Goal: Information Seeking & Learning: Learn about a topic

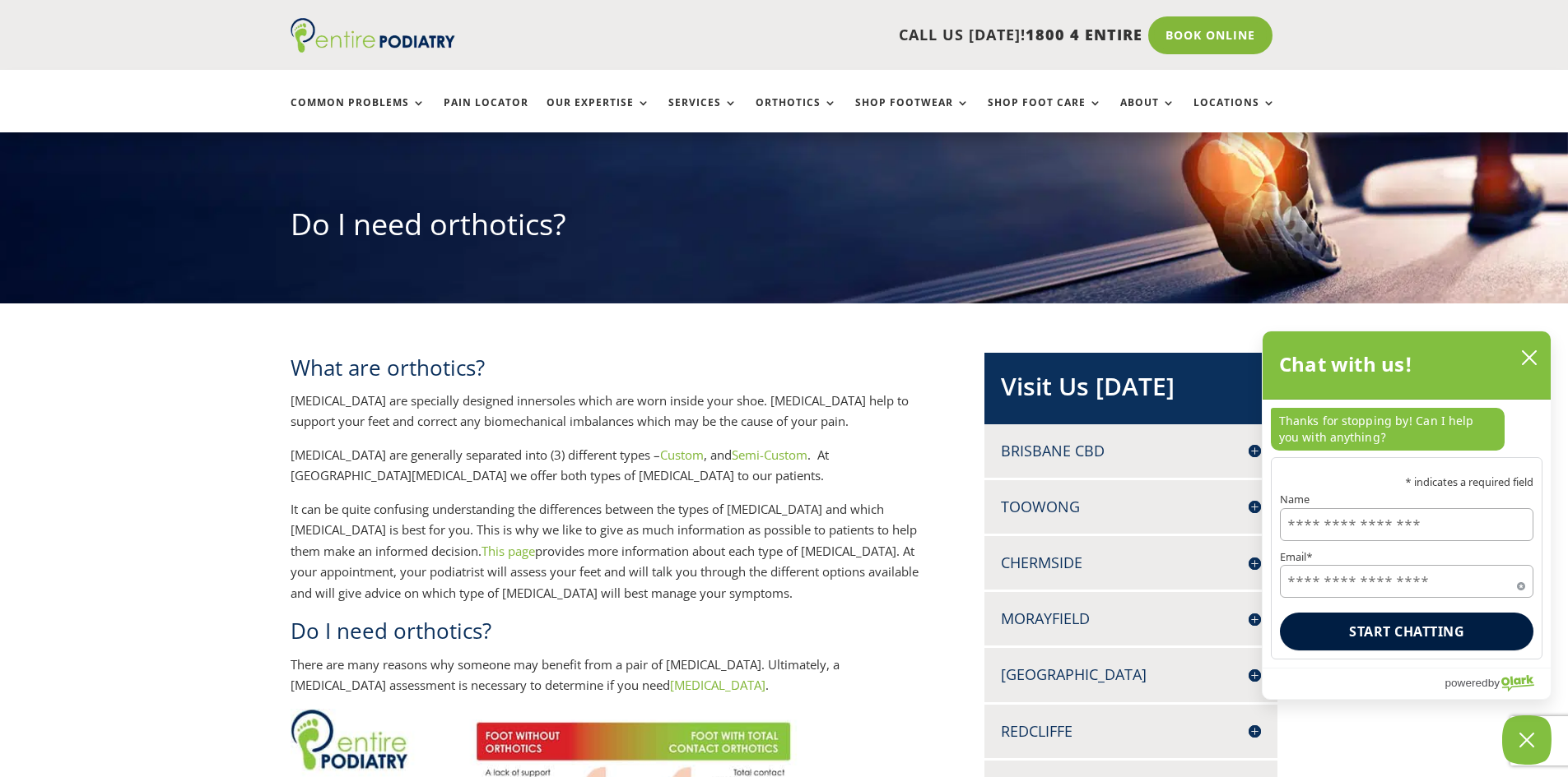
scroll to position [115, 0]
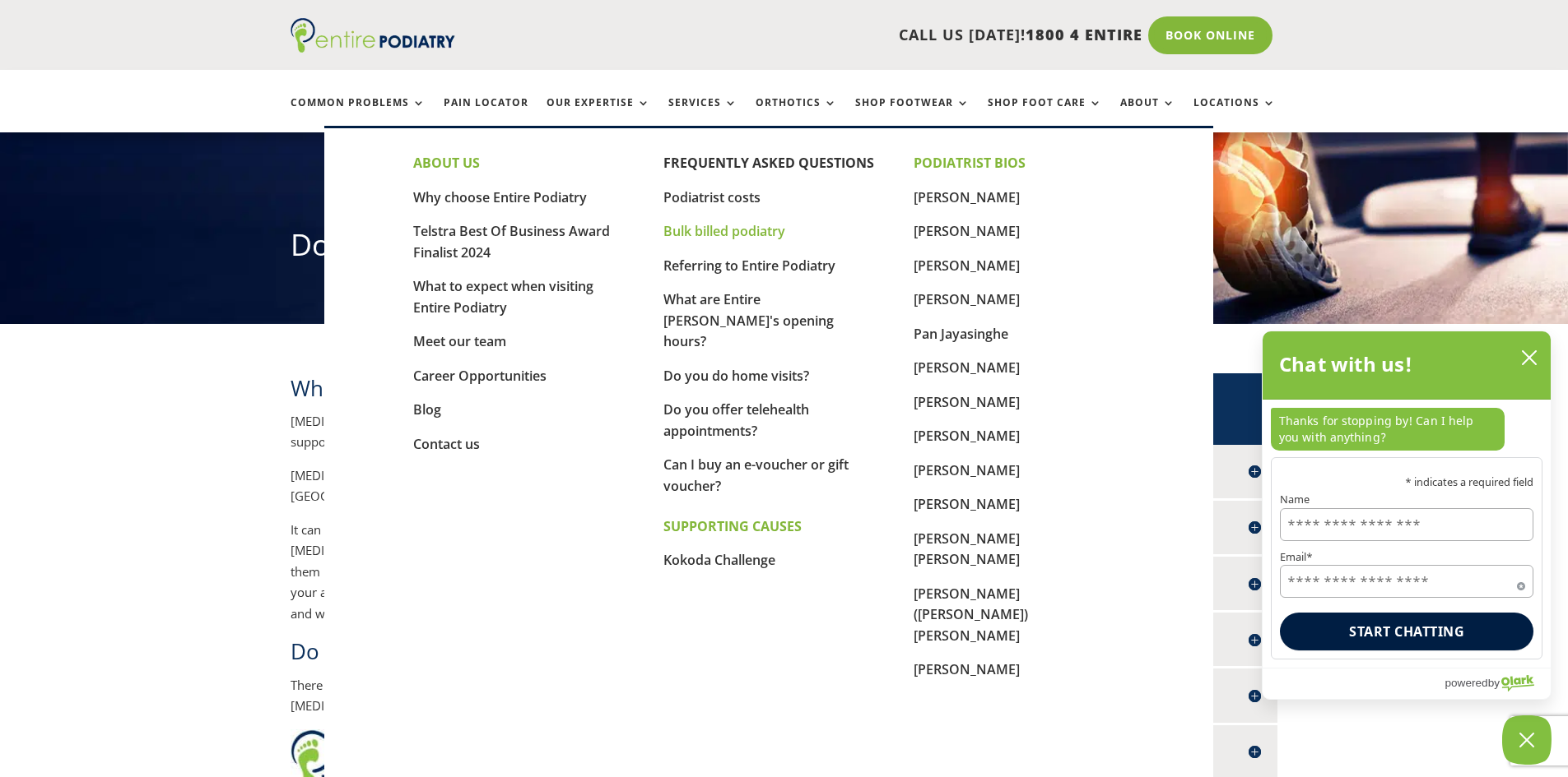
click at [716, 230] on link "Bulk billed podiatry" at bounding box center [724, 231] width 122 height 18
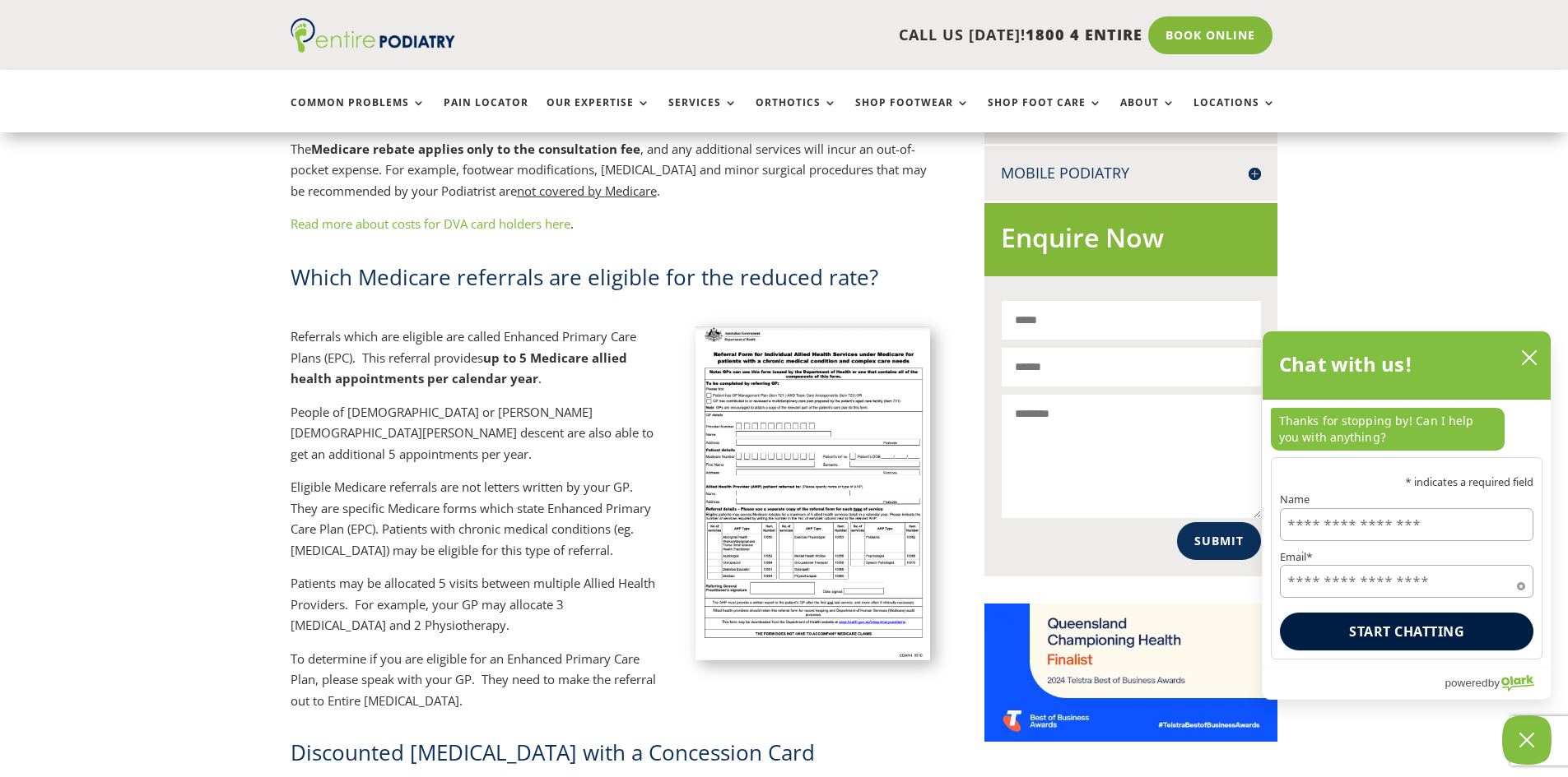
scroll to position [994, 0]
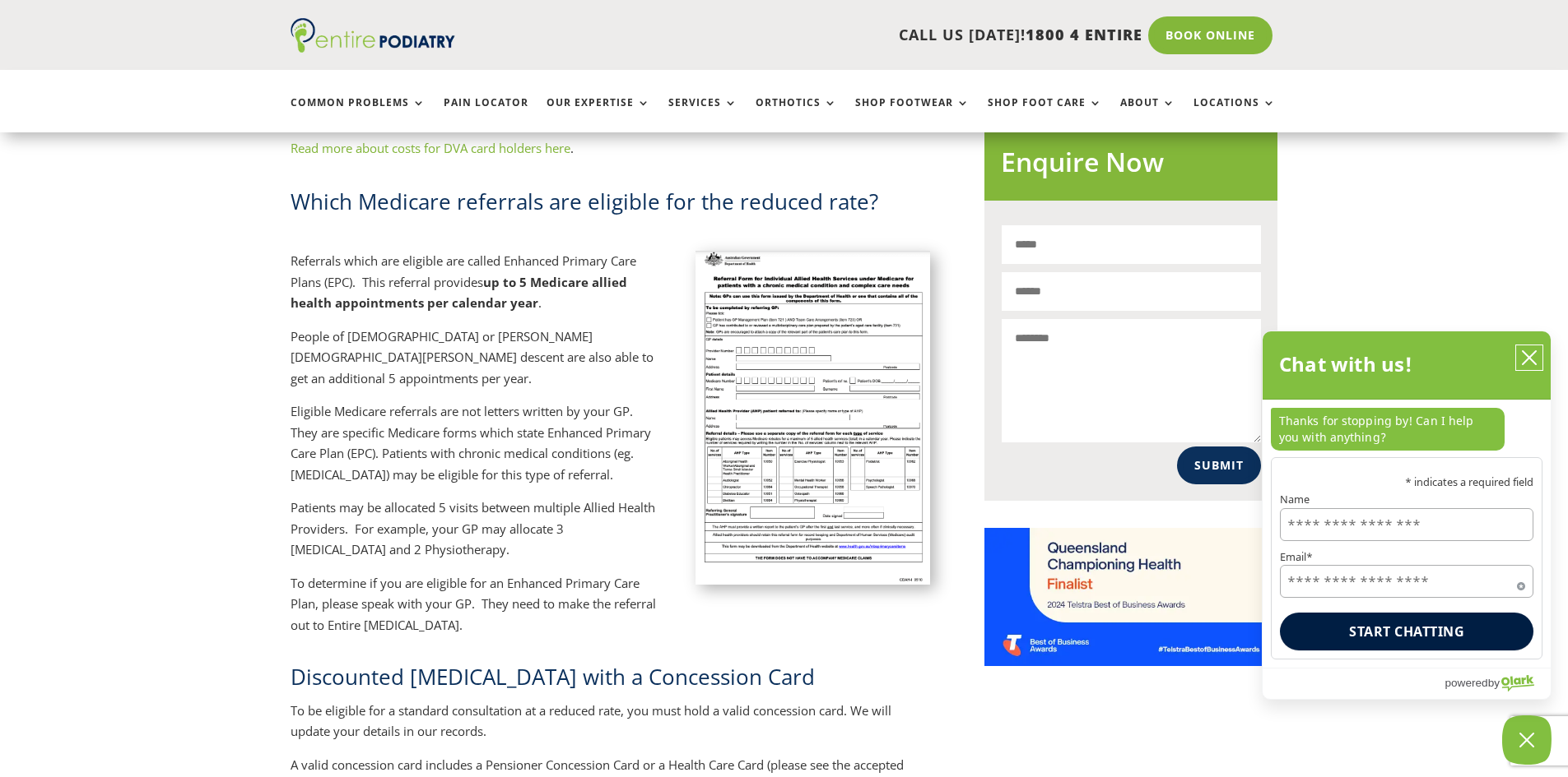
click at [1528, 354] on icon "close chatbox" at bounding box center [1528, 357] width 16 height 16
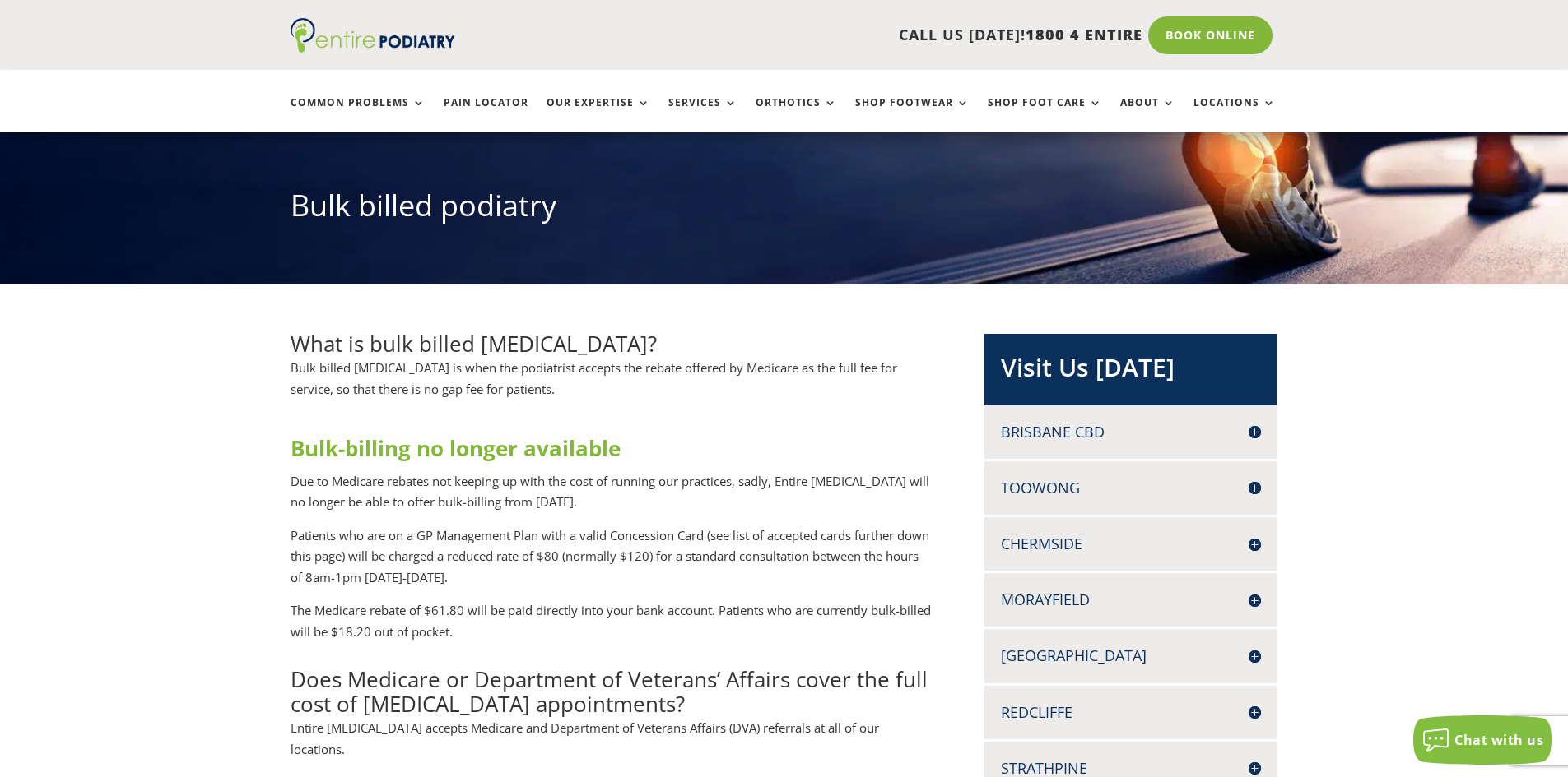
scroll to position [149, 0]
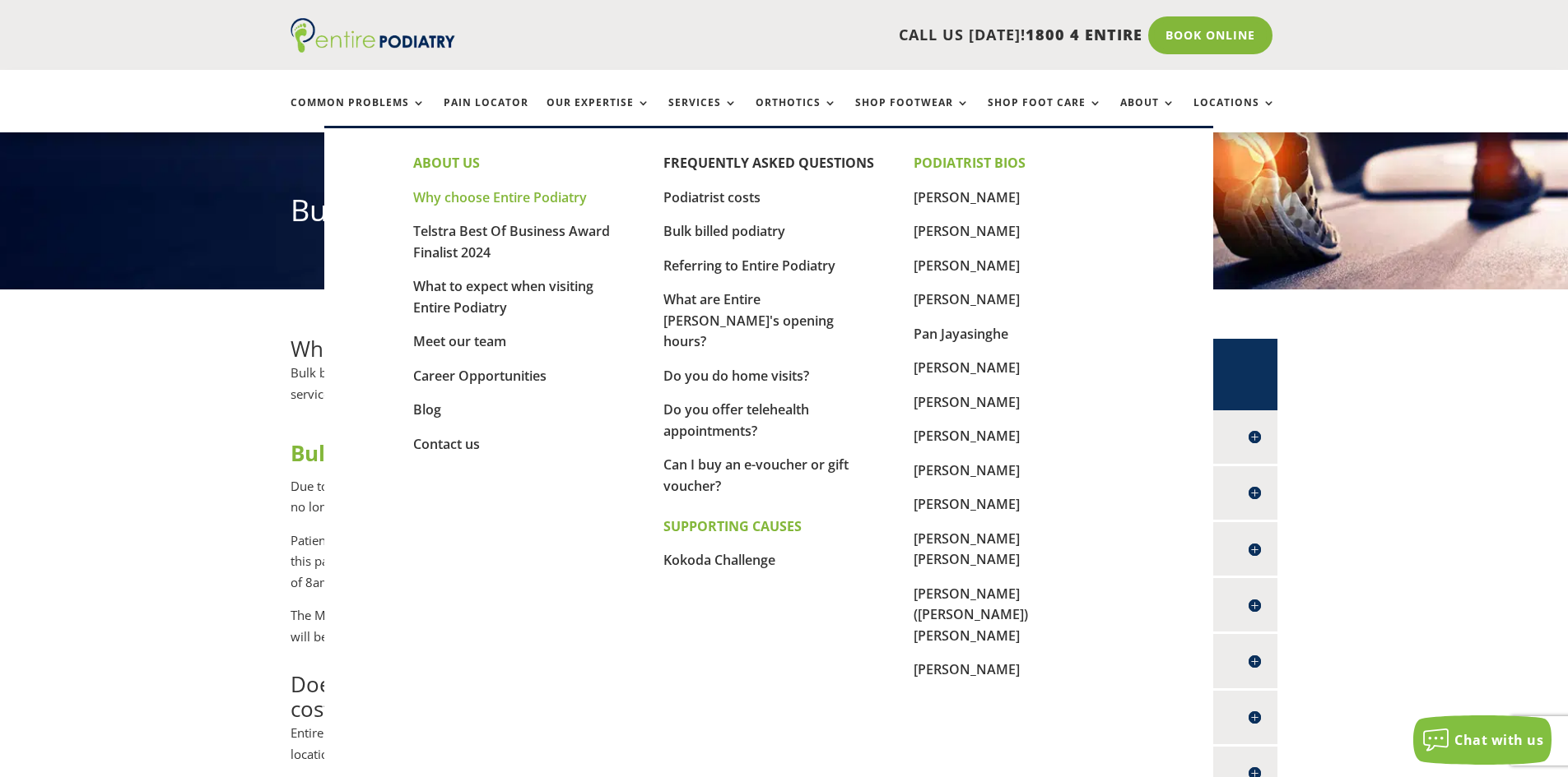
click at [508, 198] on link "Why choose Entire Podiatry" at bounding box center [500, 197] width 174 height 18
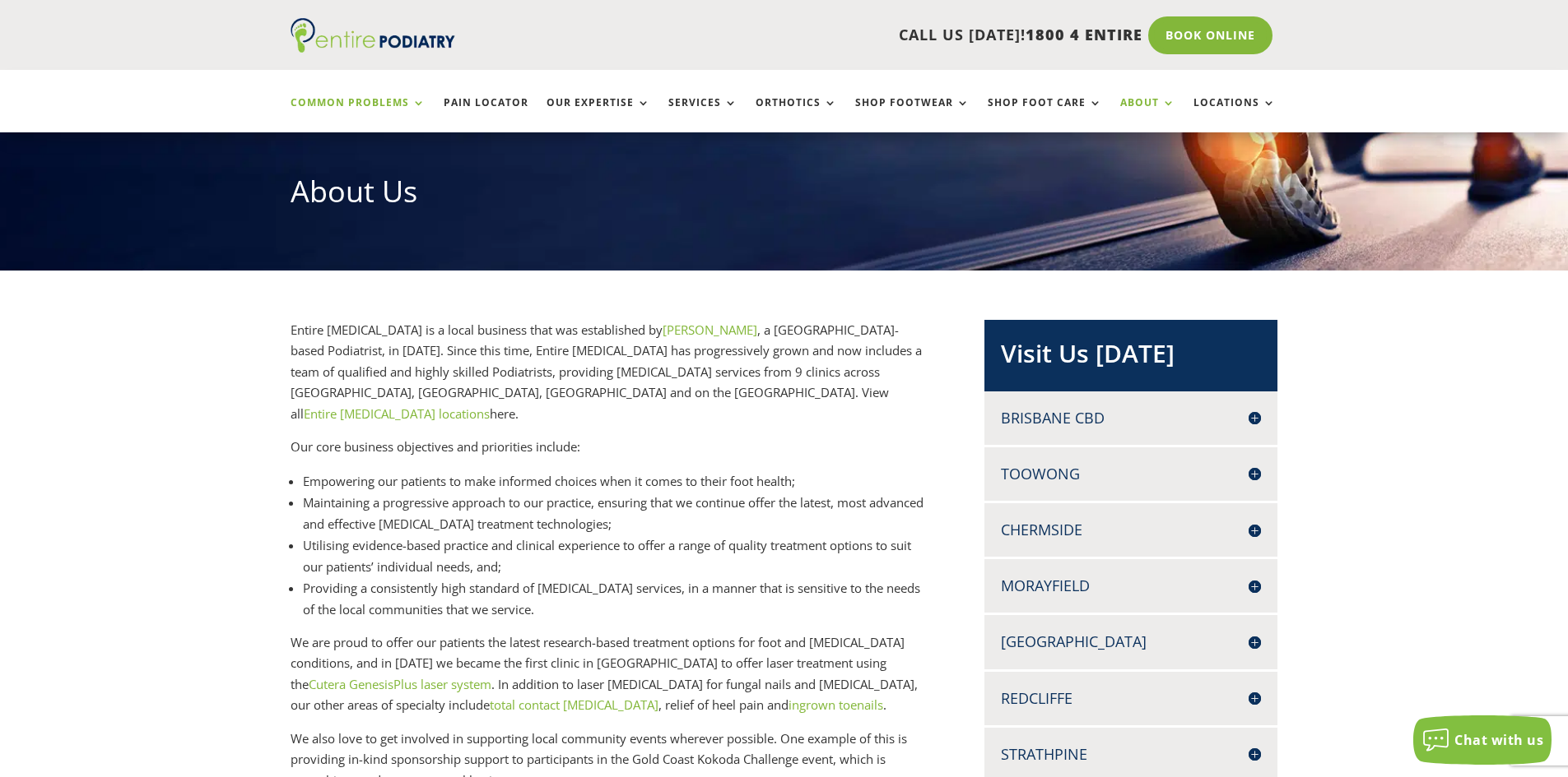
scroll to position [167, 0]
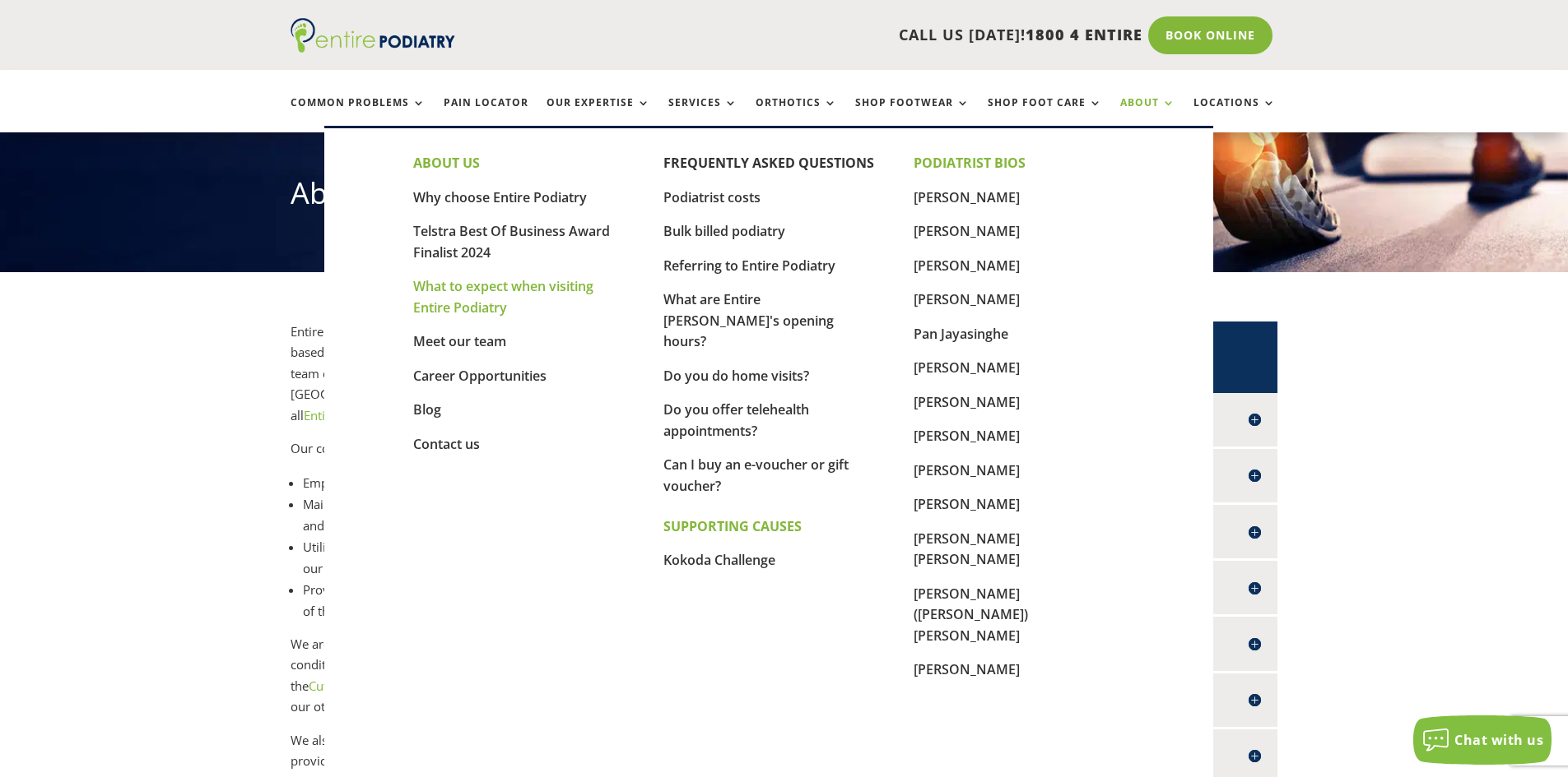
click at [488, 299] on link "What to expect when visiting Entire Podiatry" at bounding box center [503, 296] width 180 height 40
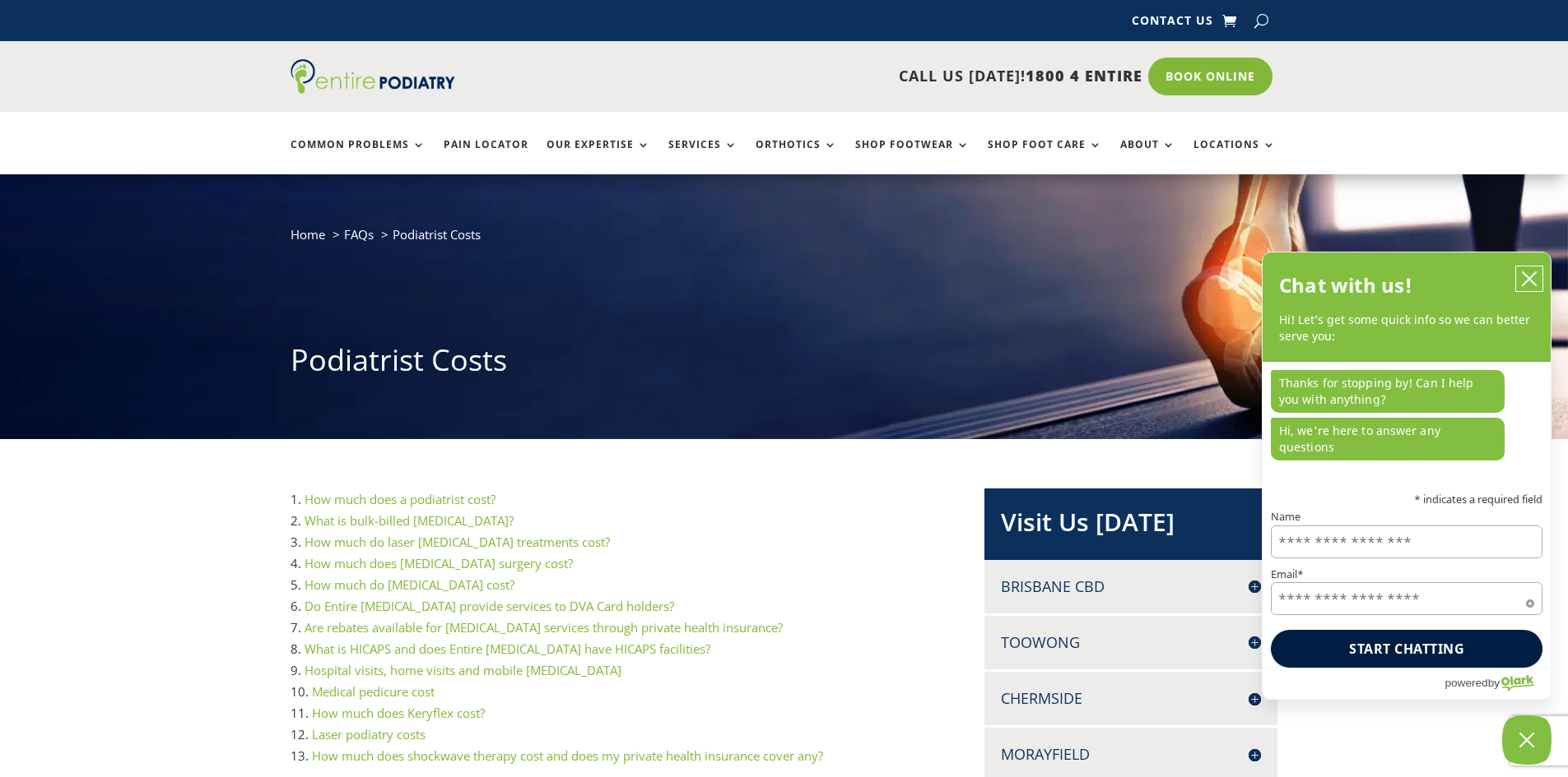
click at [1527, 287] on icon "close chatbox" at bounding box center [1528, 278] width 16 height 16
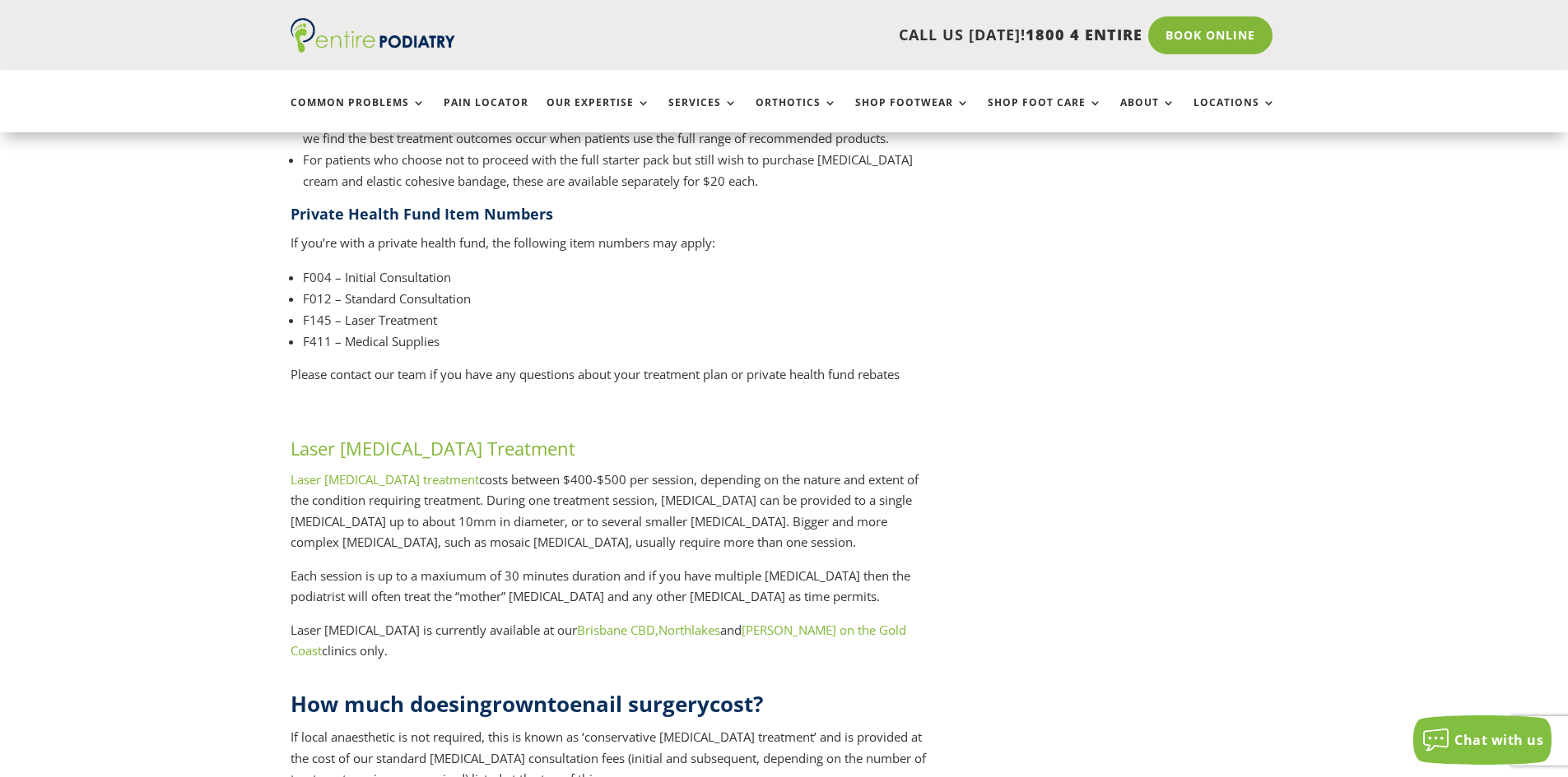
scroll to position [2363, 0]
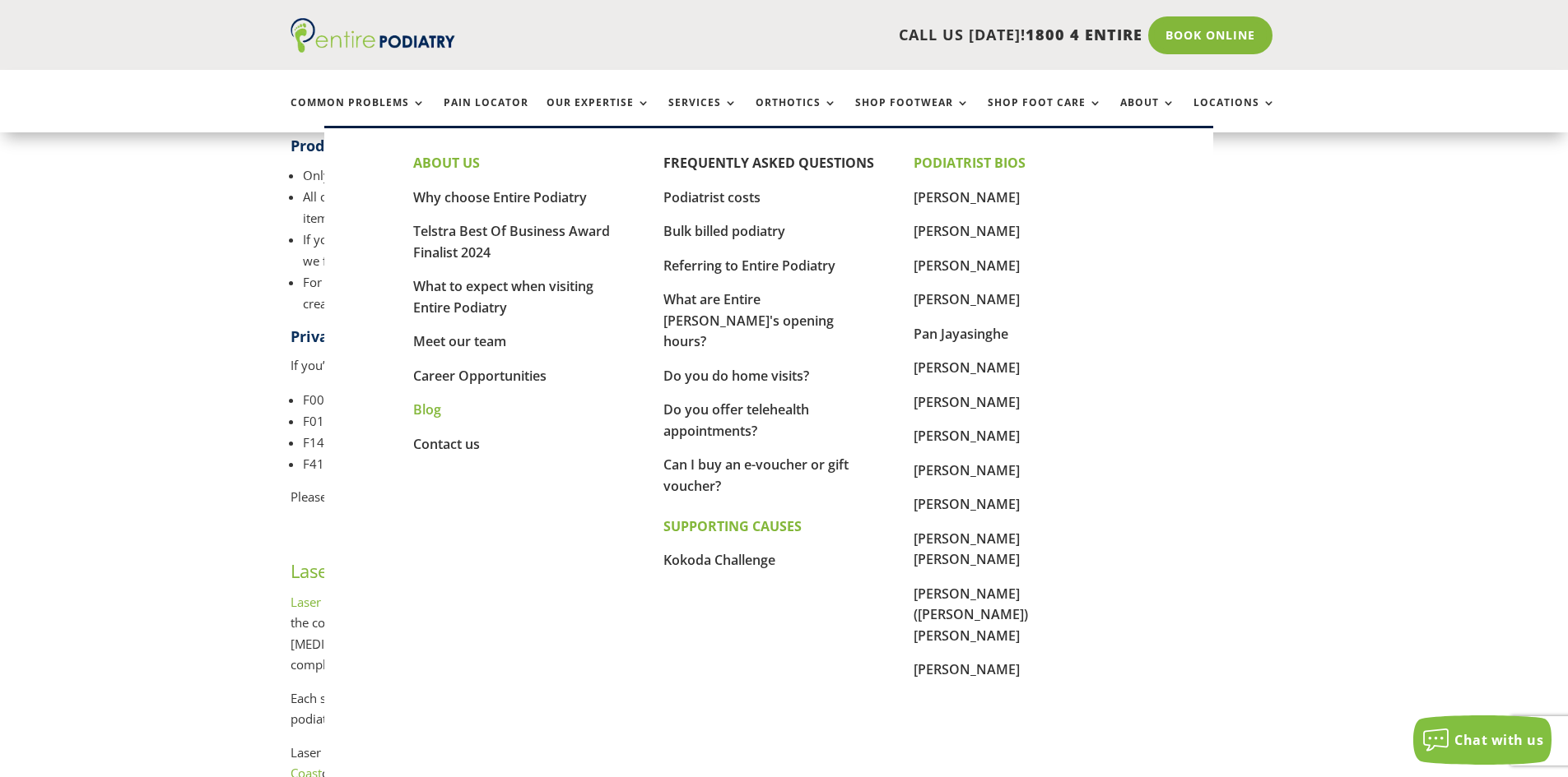
click at [424, 410] on link "Blog" at bounding box center [427, 409] width 28 height 18
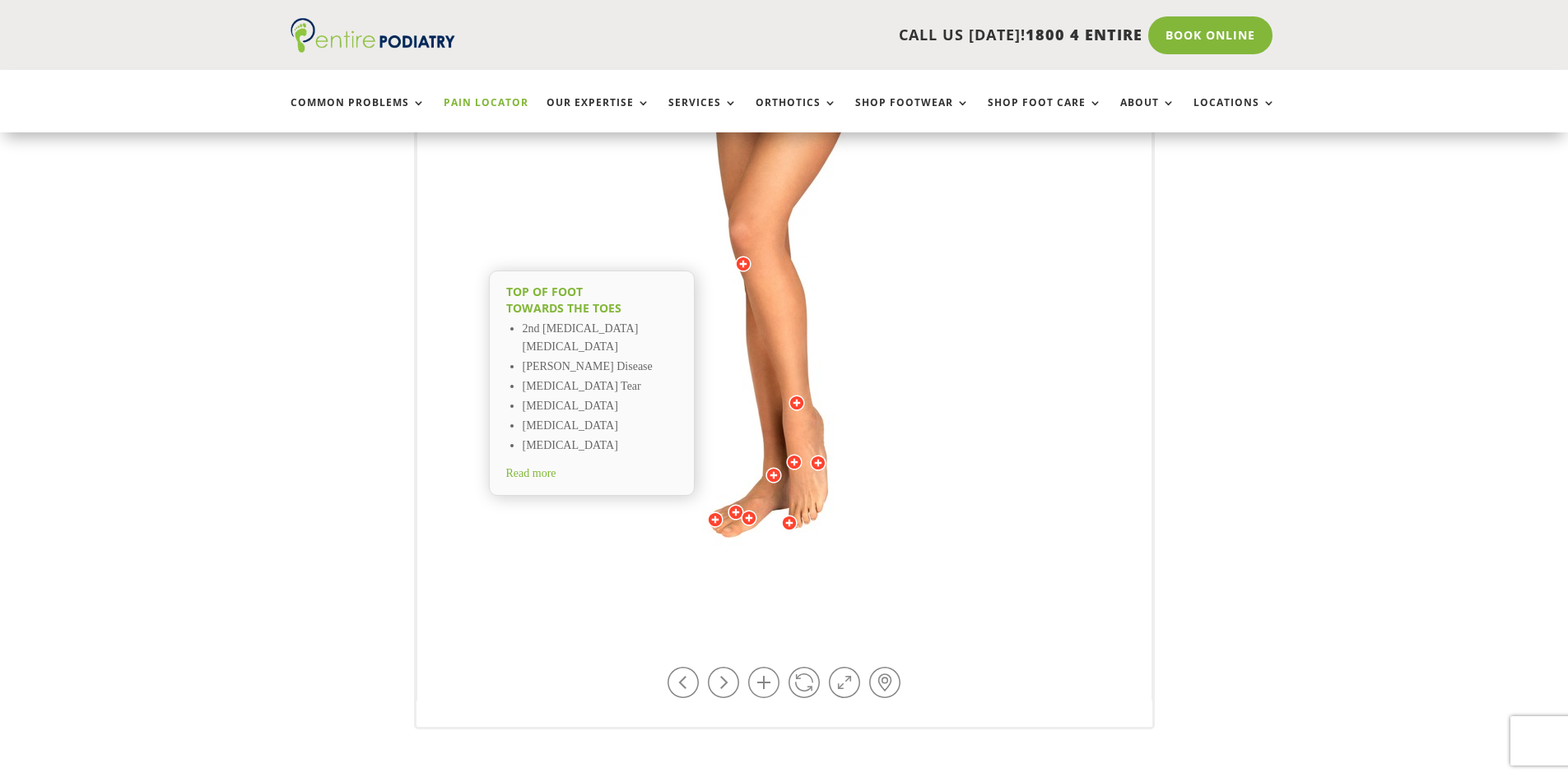
scroll to position [398, 0]
click at [724, 684] on link at bounding box center [723, 684] width 31 height 31
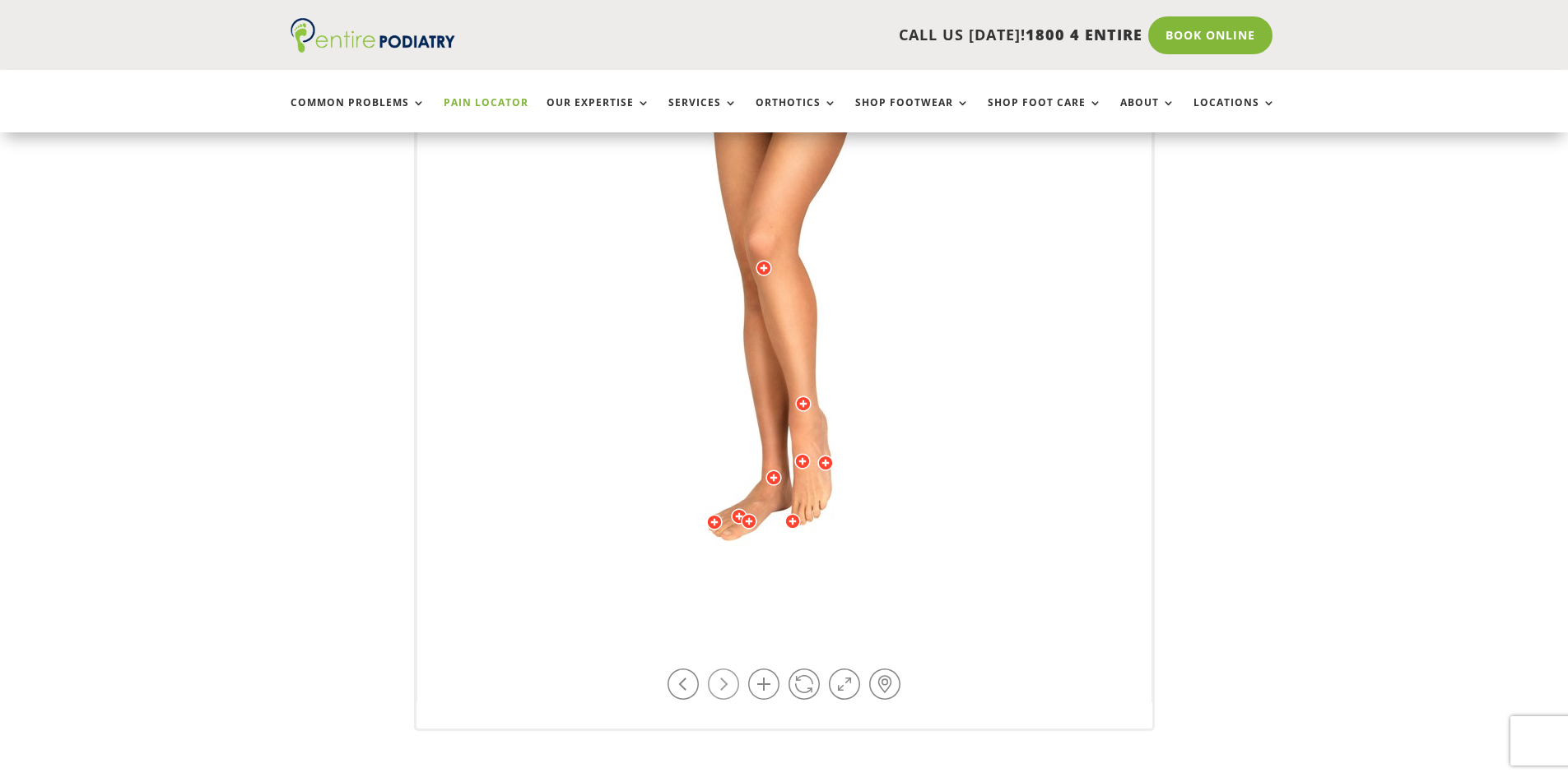
click at [724, 684] on link at bounding box center [723, 684] width 31 height 31
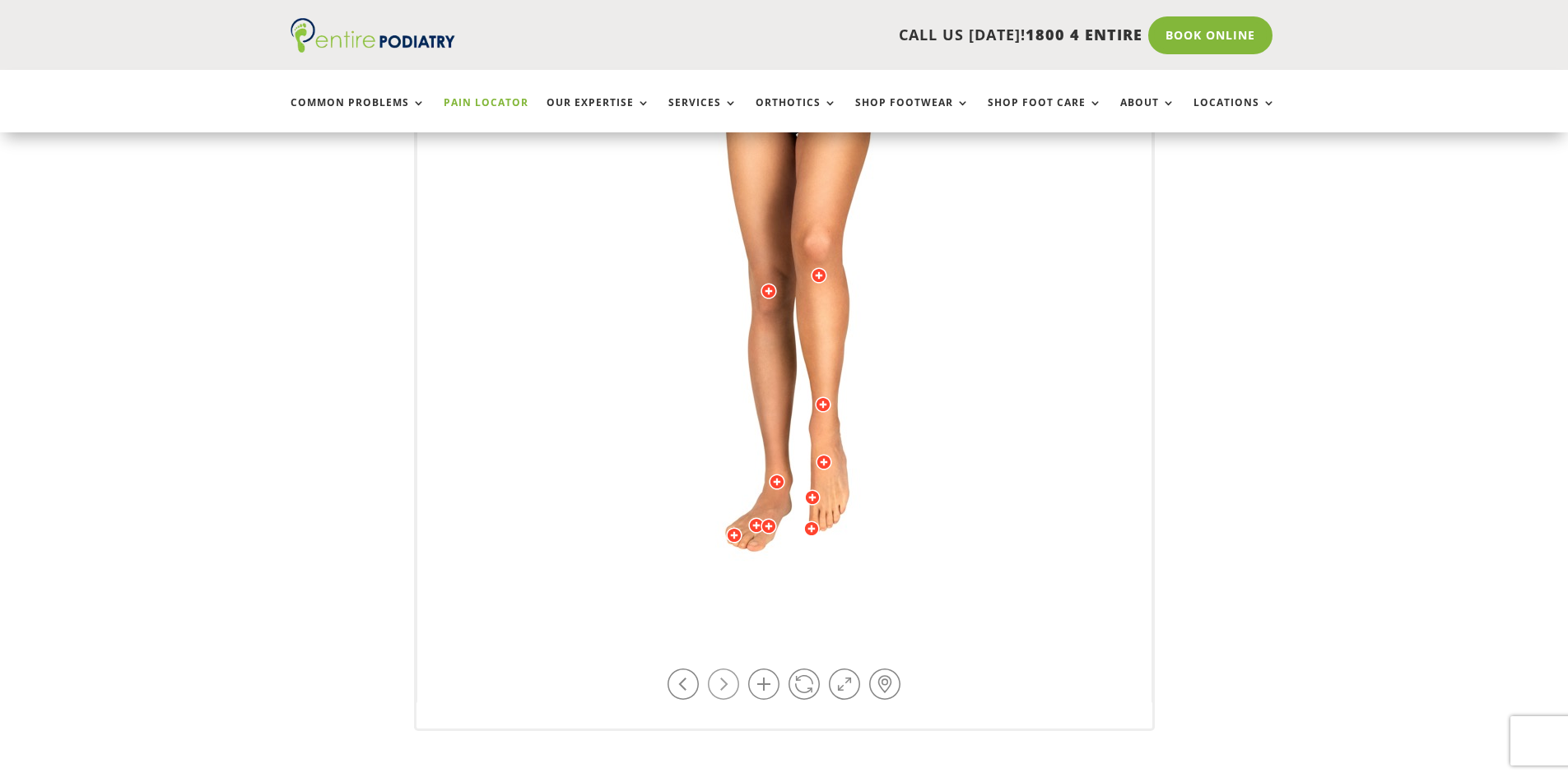
click at [724, 684] on link at bounding box center [723, 684] width 31 height 31
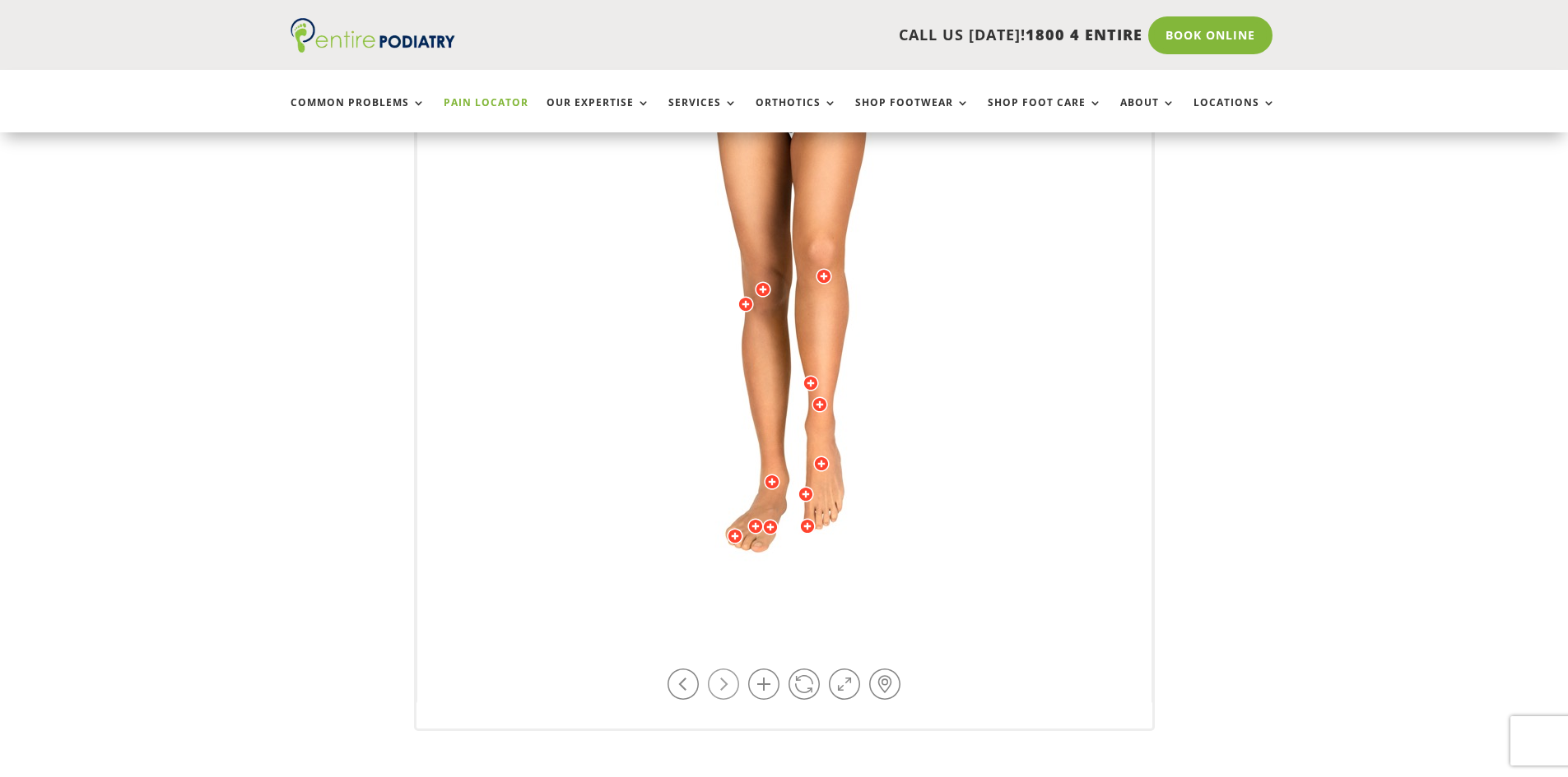
click at [724, 684] on link at bounding box center [723, 684] width 31 height 31
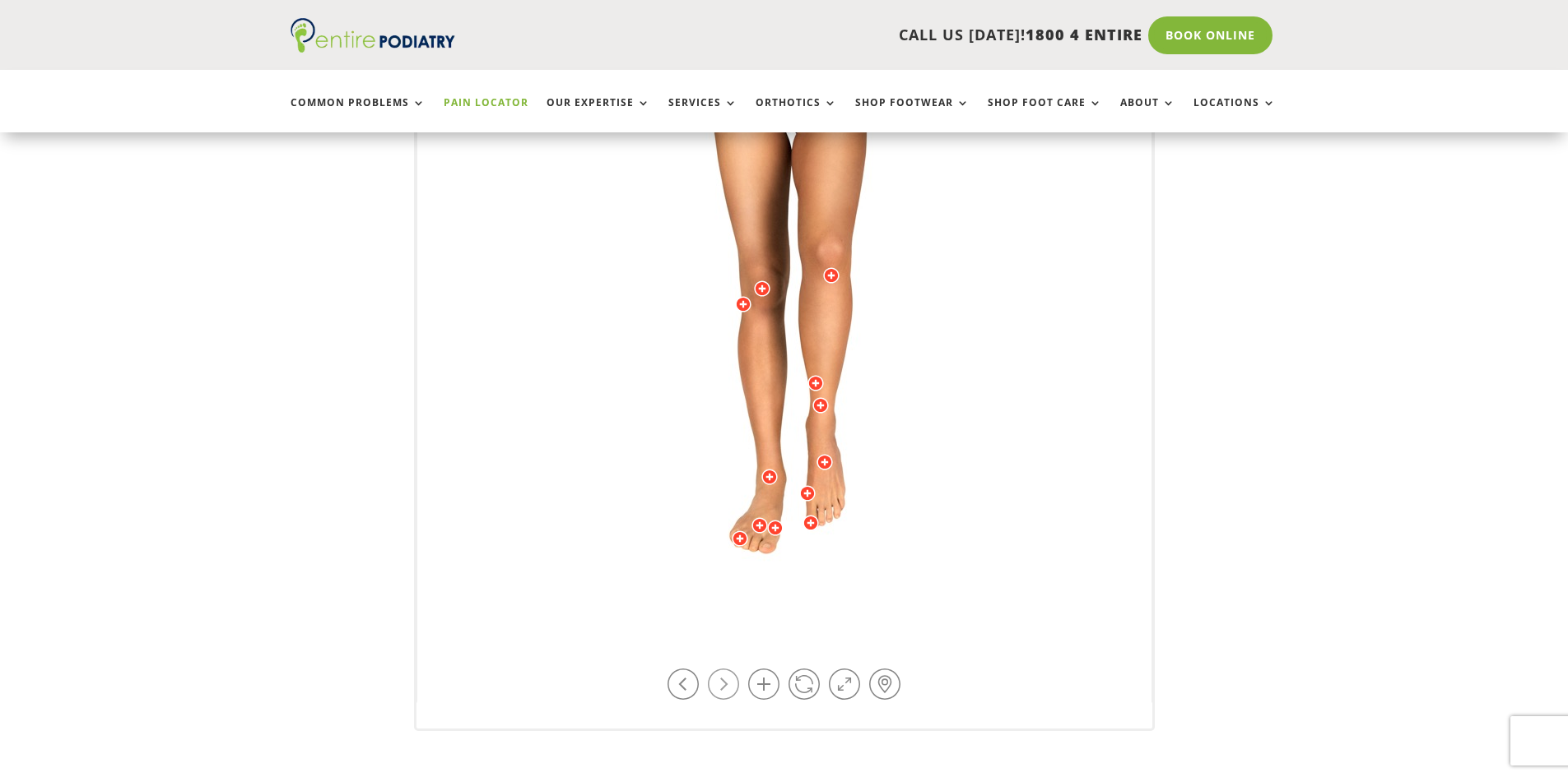
click at [724, 684] on link at bounding box center [723, 684] width 31 height 31
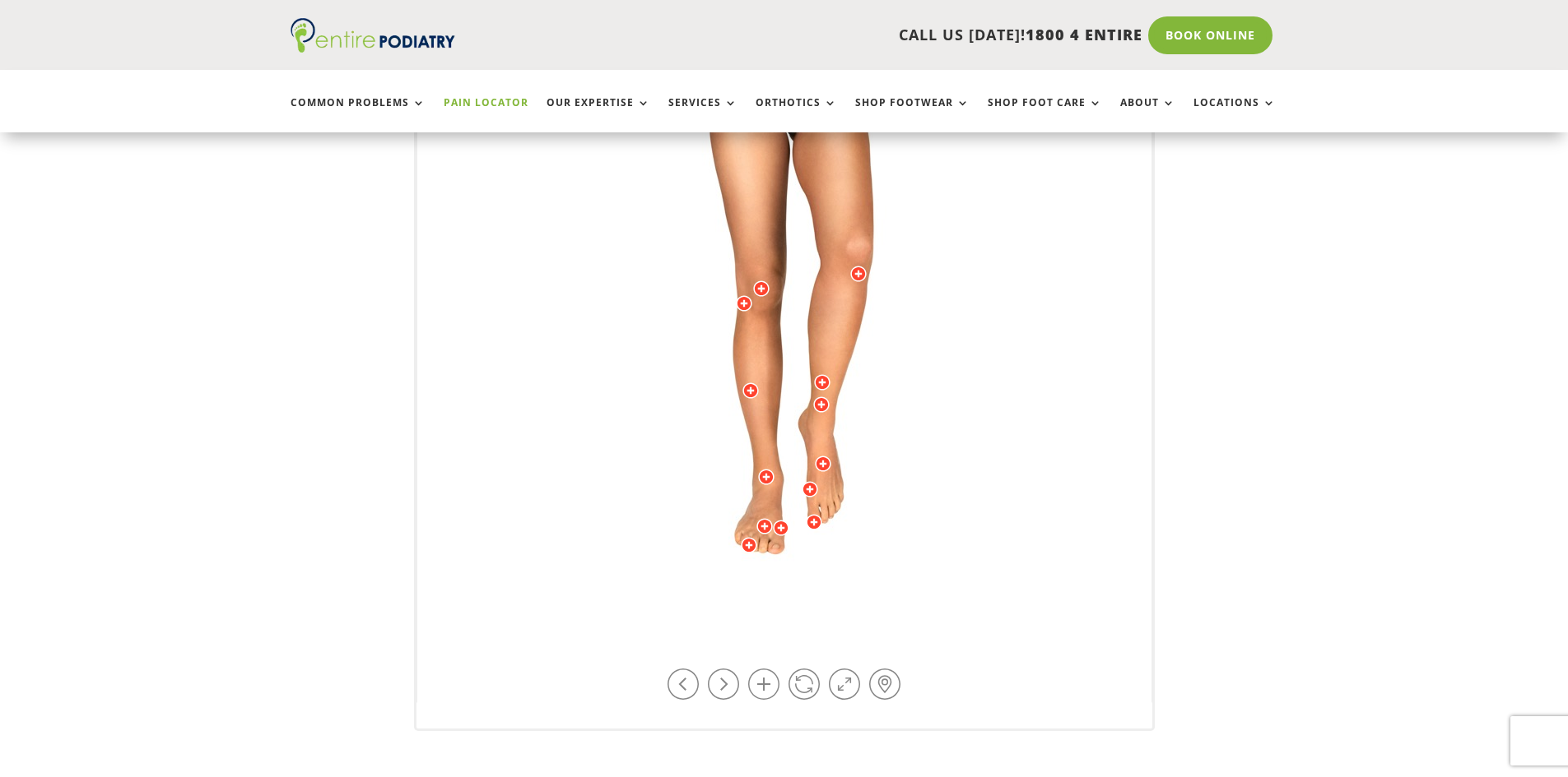
click at [765, 526] on div at bounding box center [764, 526] width 16 height 16
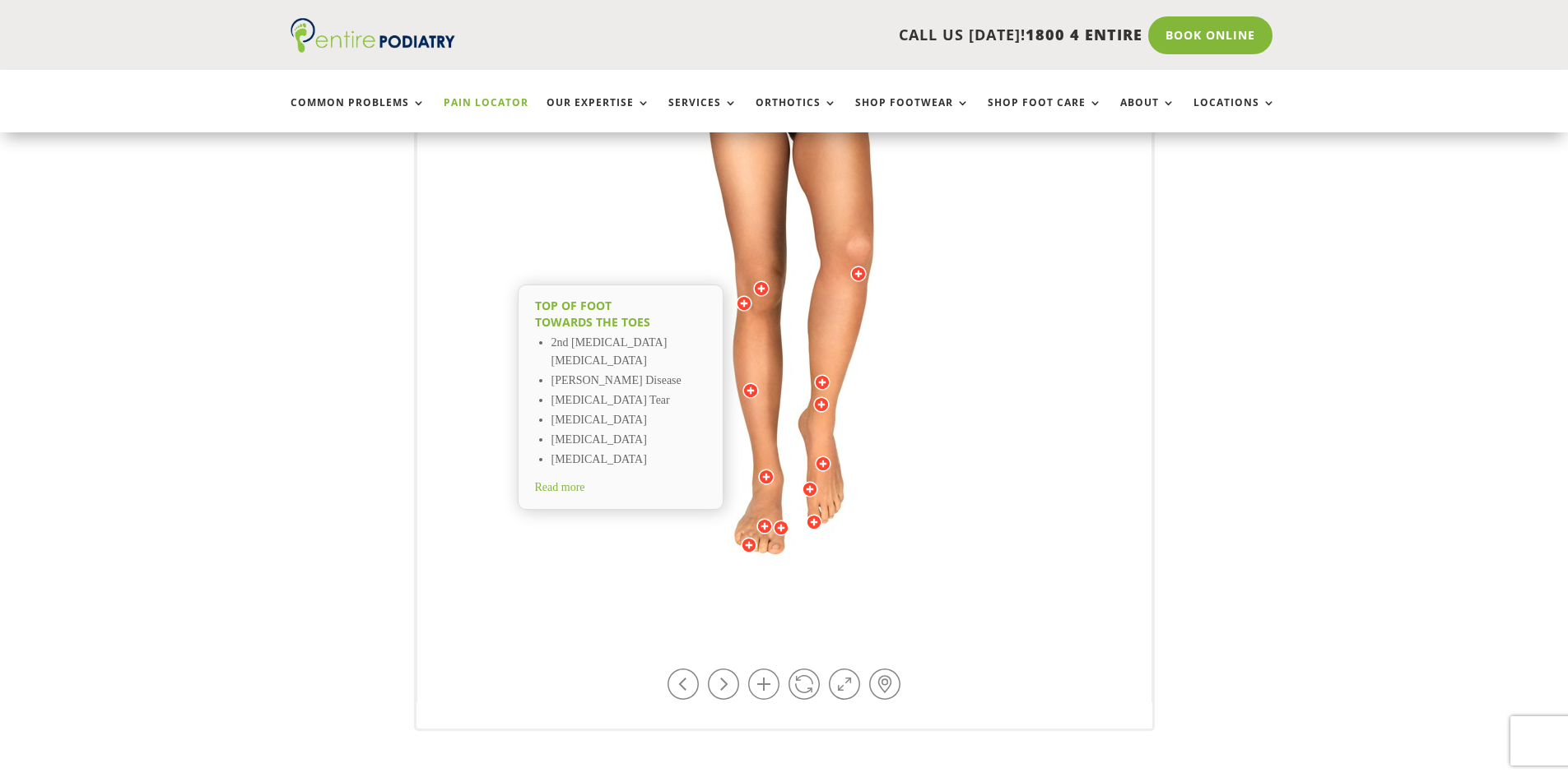
click at [780, 527] on div at bounding box center [781, 528] width 16 height 16
click at [571, 491] on span "Read more" at bounding box center [568, 489] width 50 height 13
click at [763, 526] on div at bounding box center [764, 526] width 16 height 16
click at [569, 491] on span "Read more" at bounding box center [559, 487] width 50 height 13
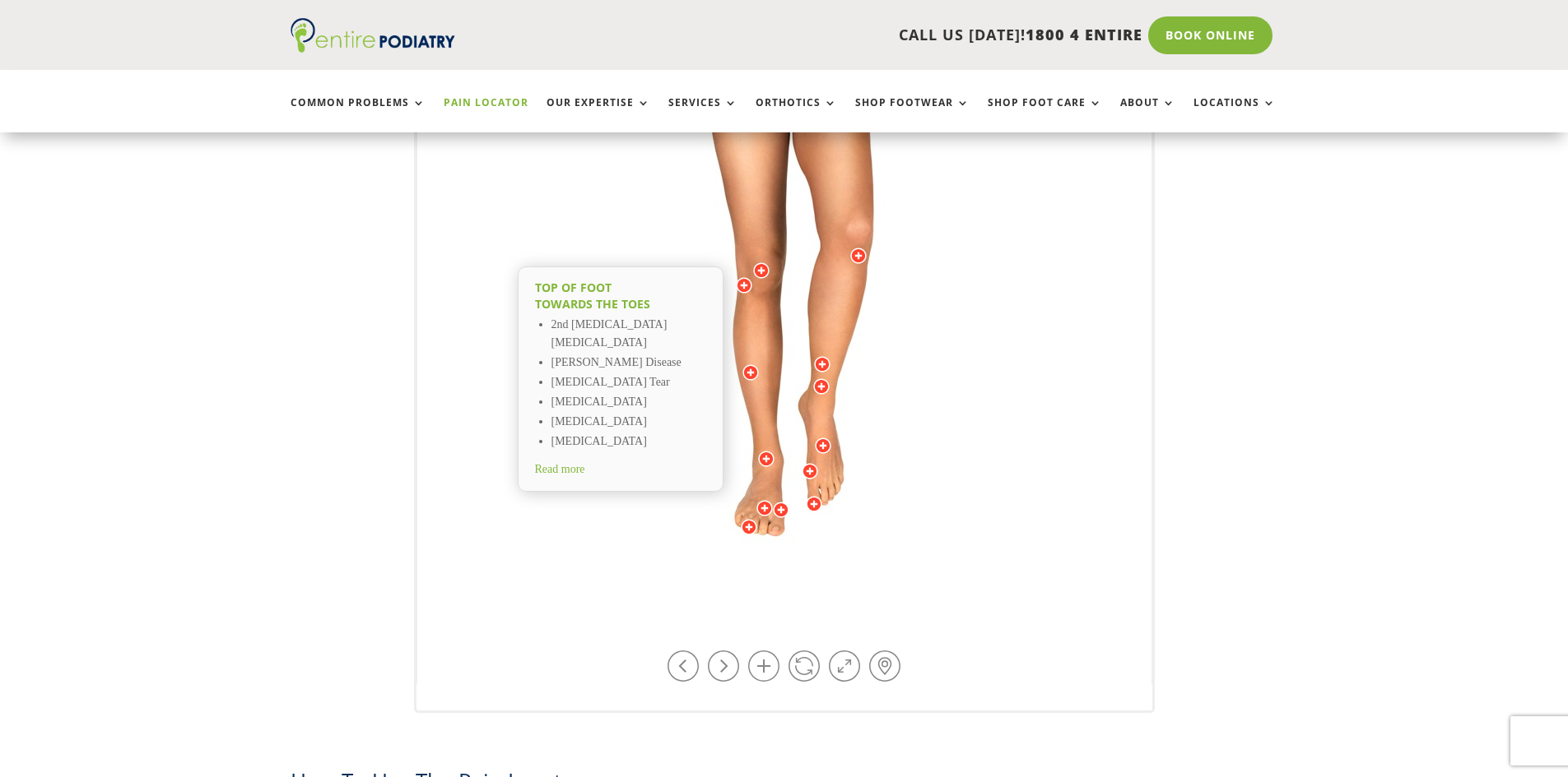
scroll to position [418, 0]
click at [765, 267] on div at bounding box center [760, 269] width 16 height 16
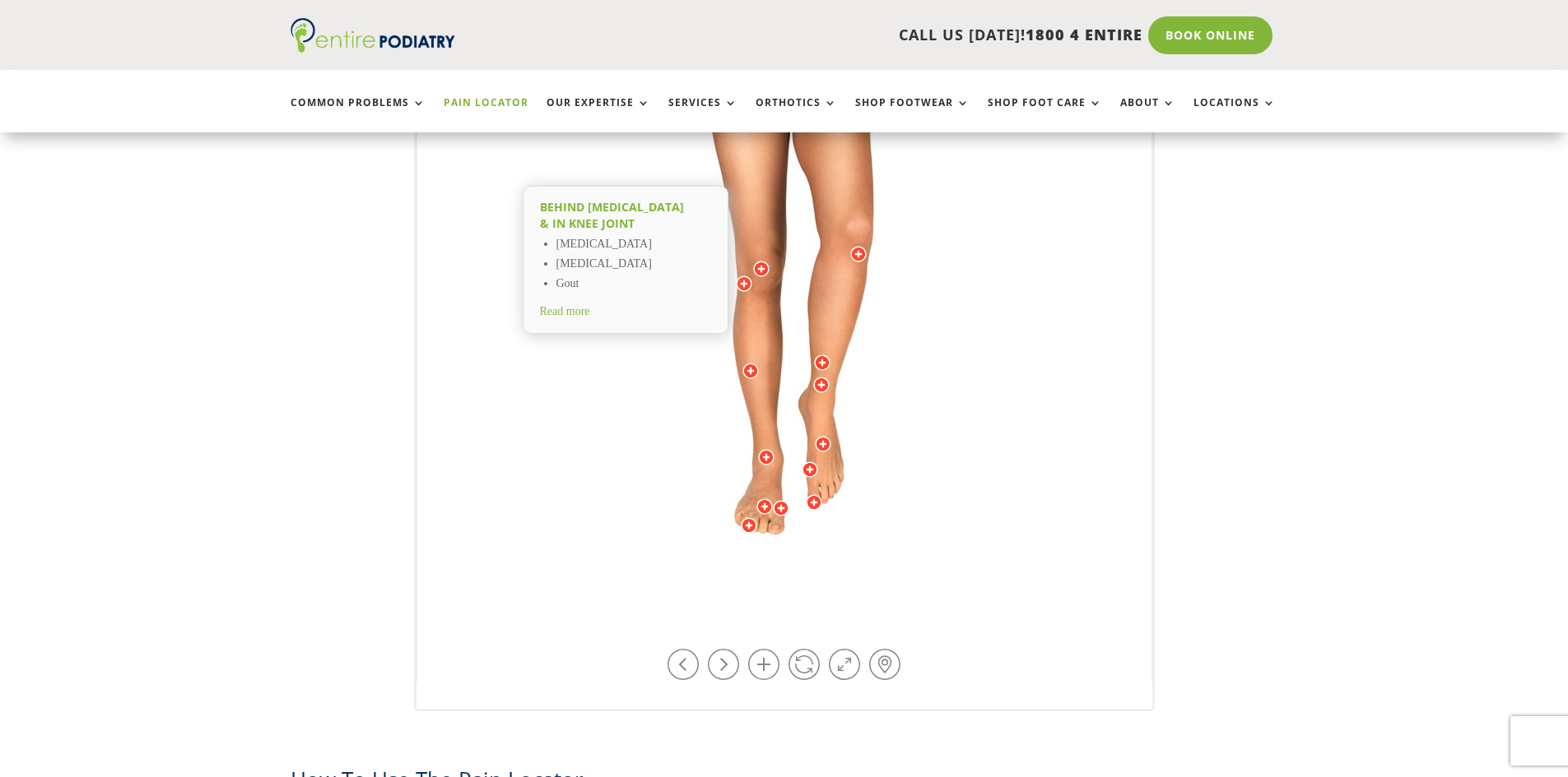
click at [746, 281] on div at bounding box center [743, 283] width 16 height 16
click at [854, 254] on div at bounding box center [858, 253] width 16 height 16
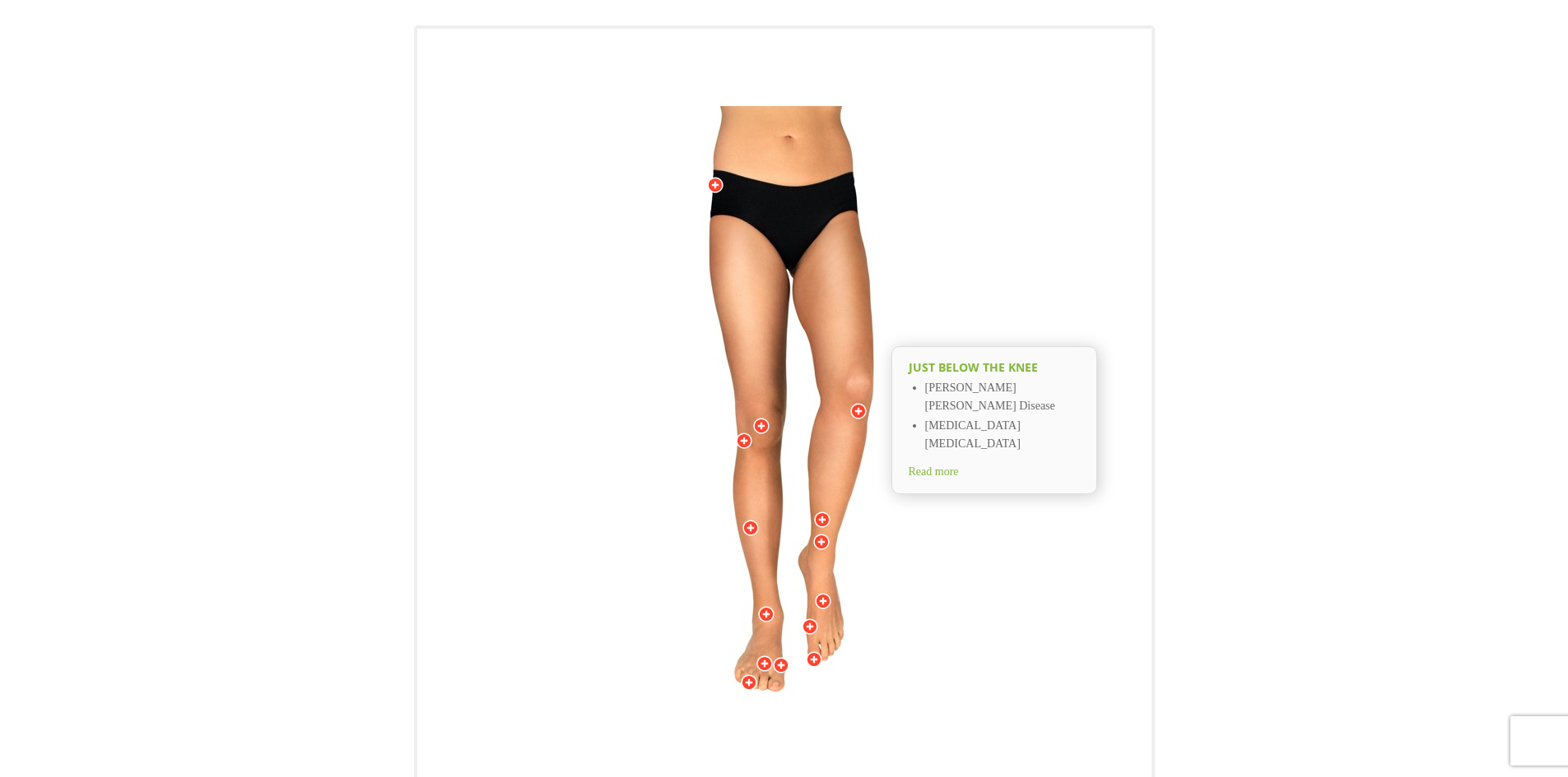
scroll to position [0, 0]
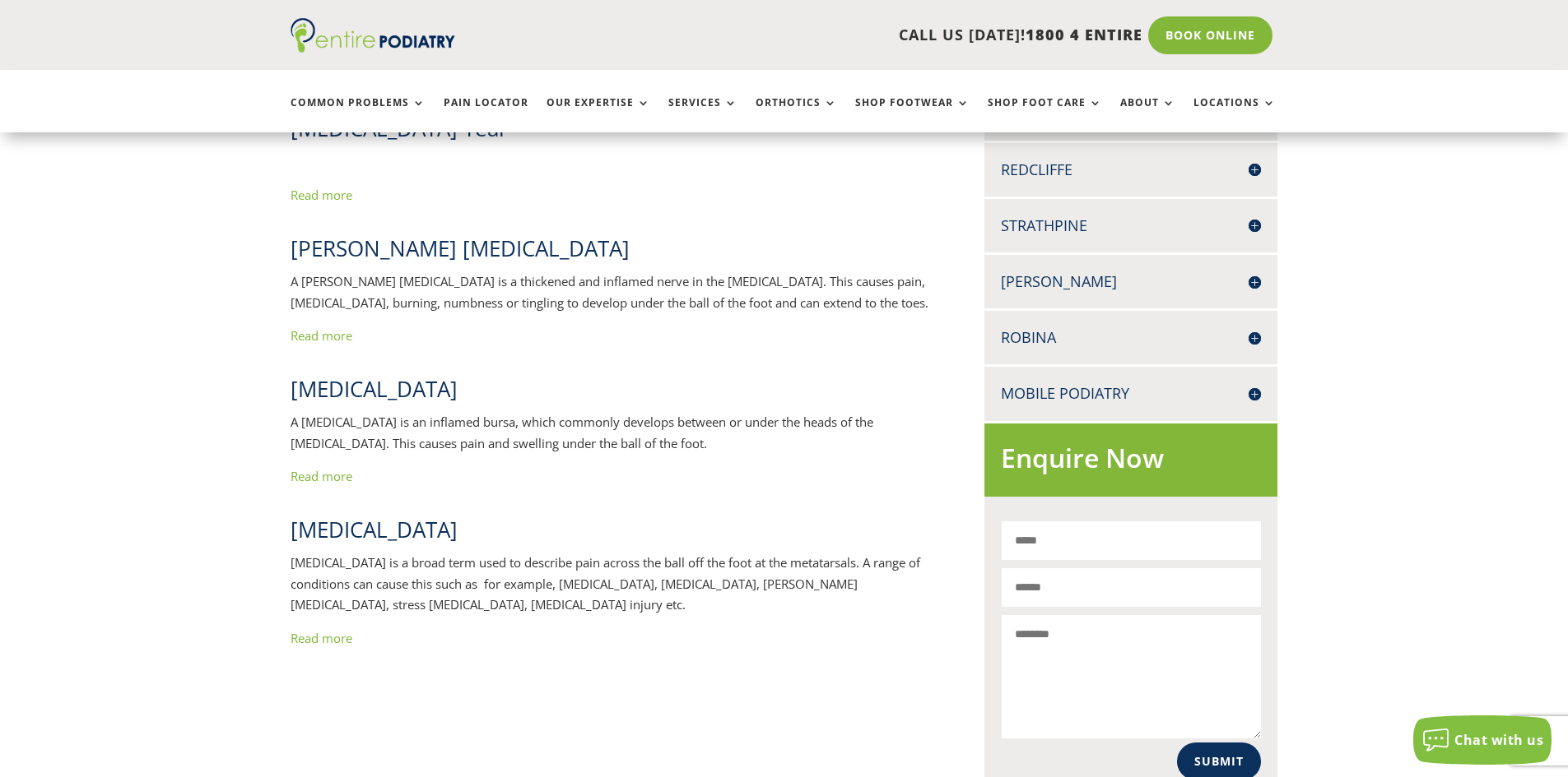
scroll to position [698, 0]
click at [332, 480] on link "Read more" at bounding box center [321, 475] width 62 height 16
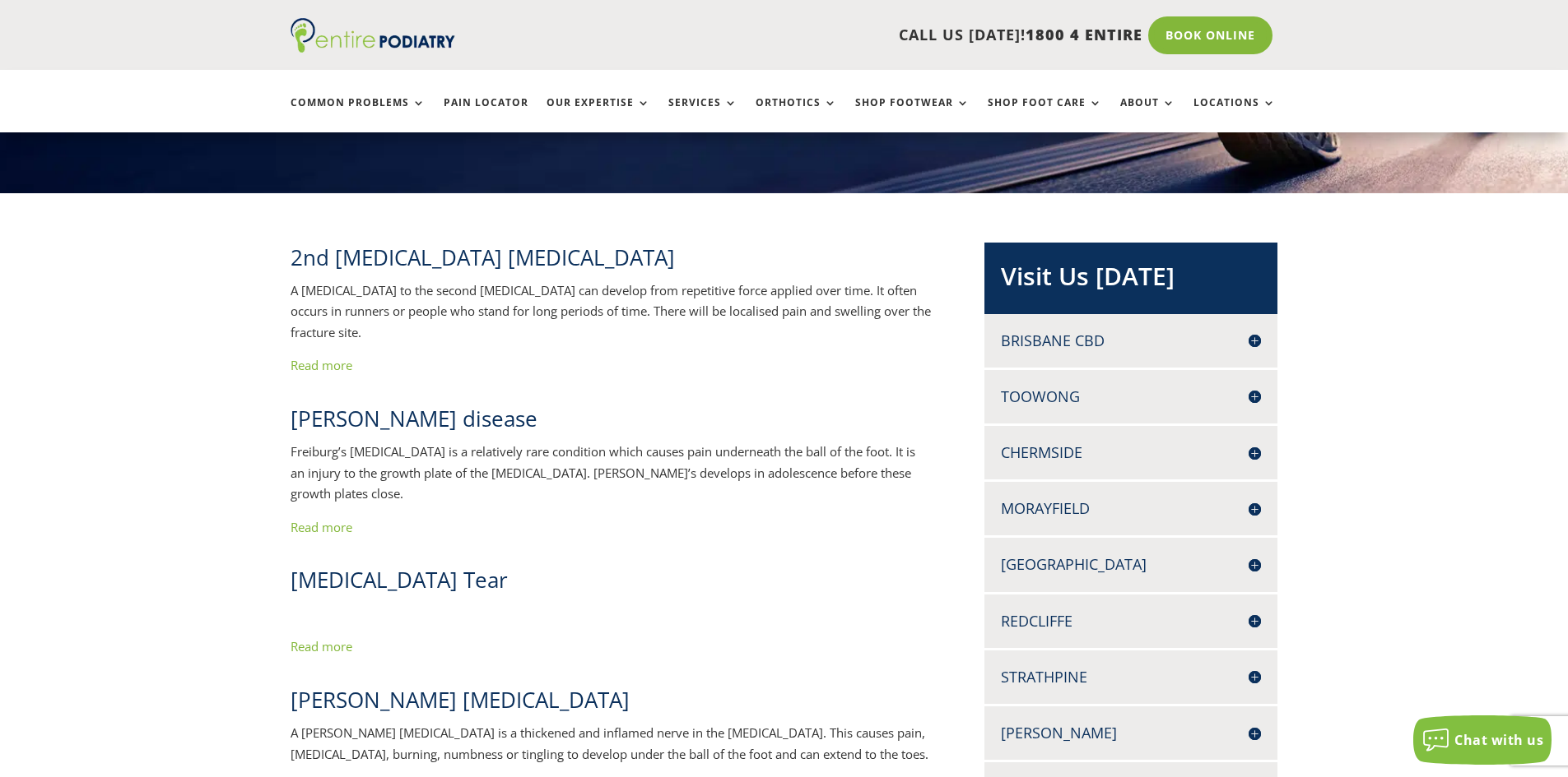
scroll to position [0, 0]
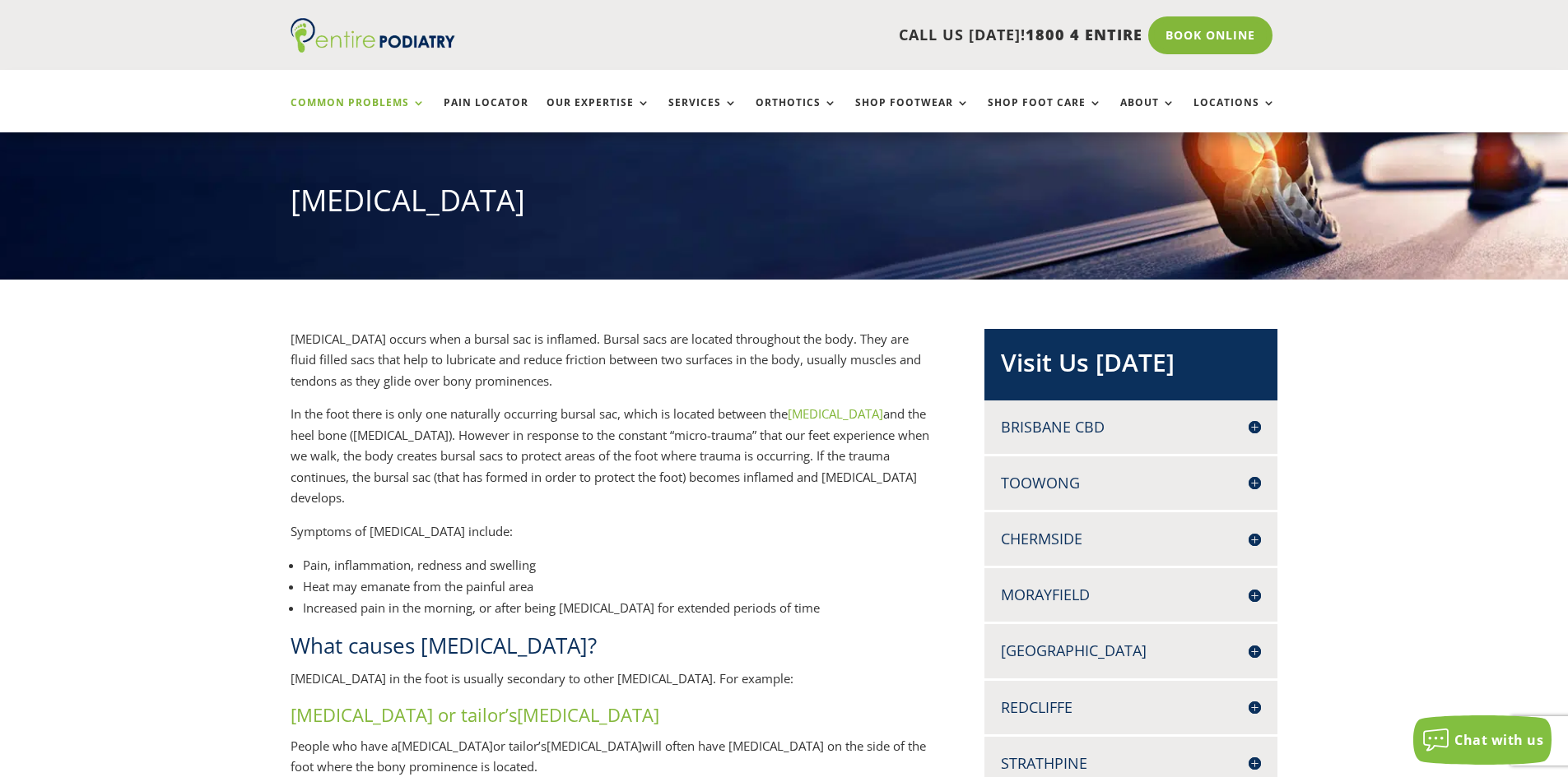
scroll to position [146, 0]
